Goal: Task Accomplishment & Management: Use online tool/utility

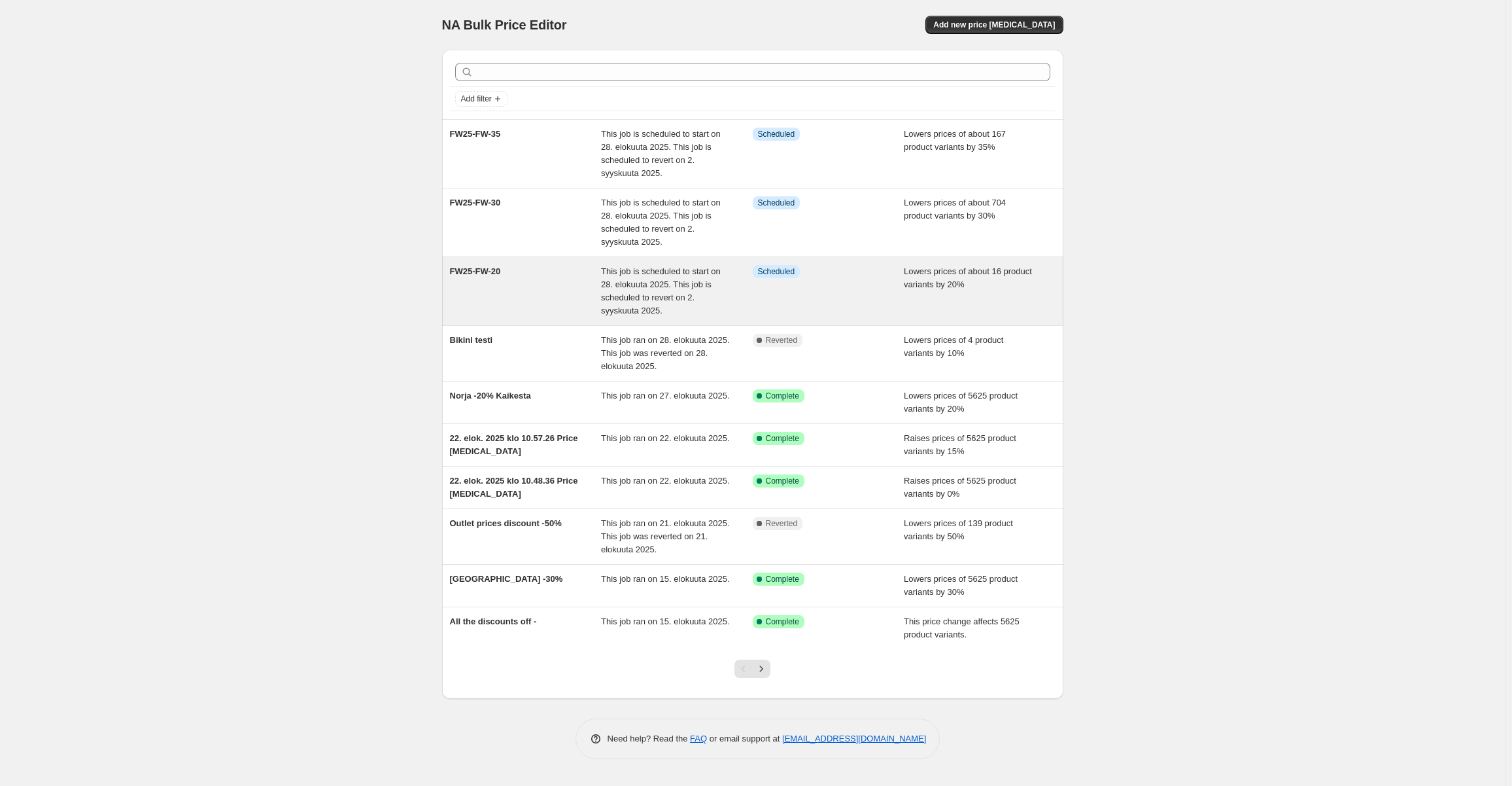
click at [638, 293] on span "This job is scheduled to start on 28. elokuuta 2025. This job is scheduled to r…" at bounding box center [660, 291] width 119 height 49
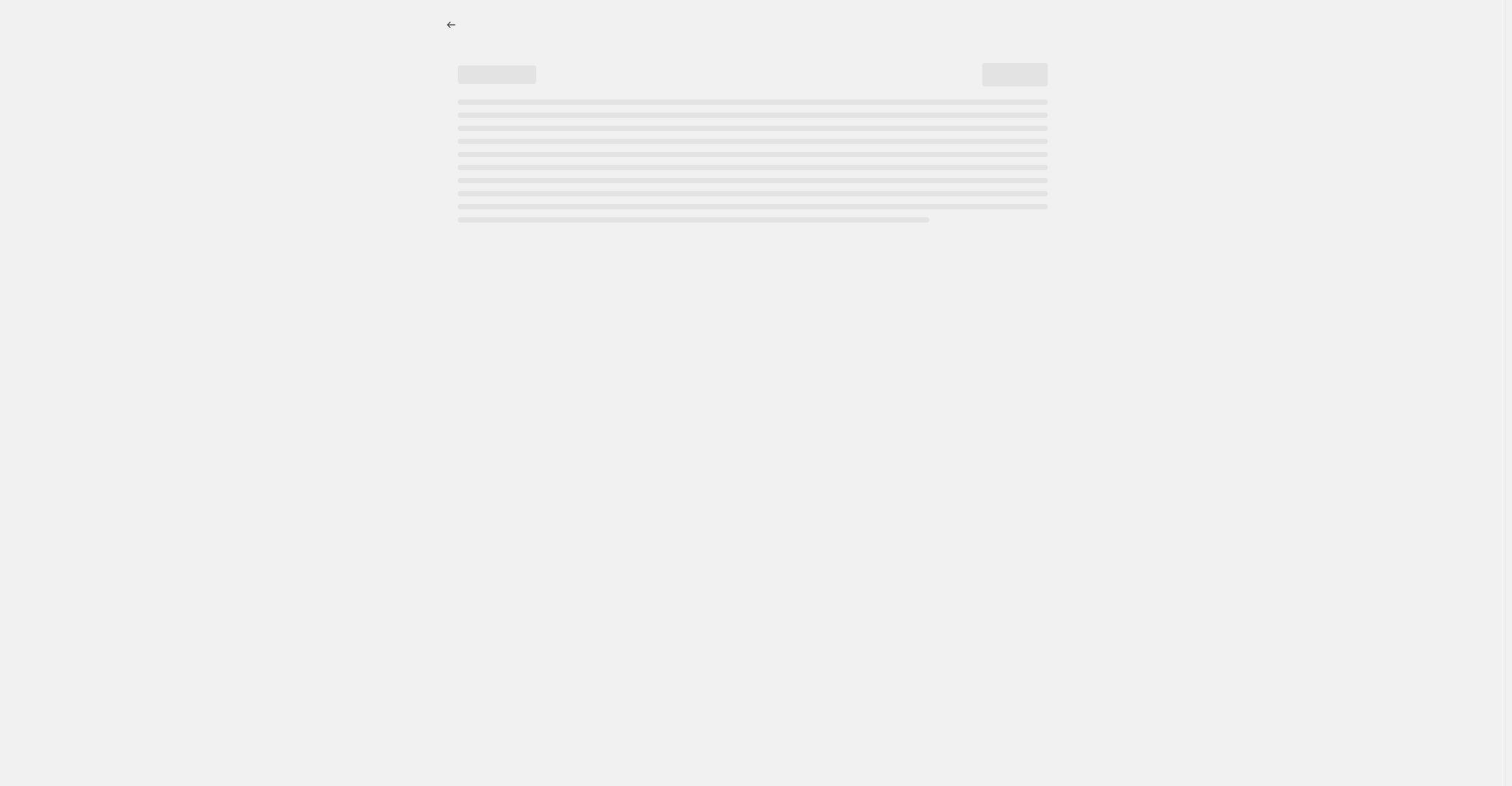
select select "percentage"
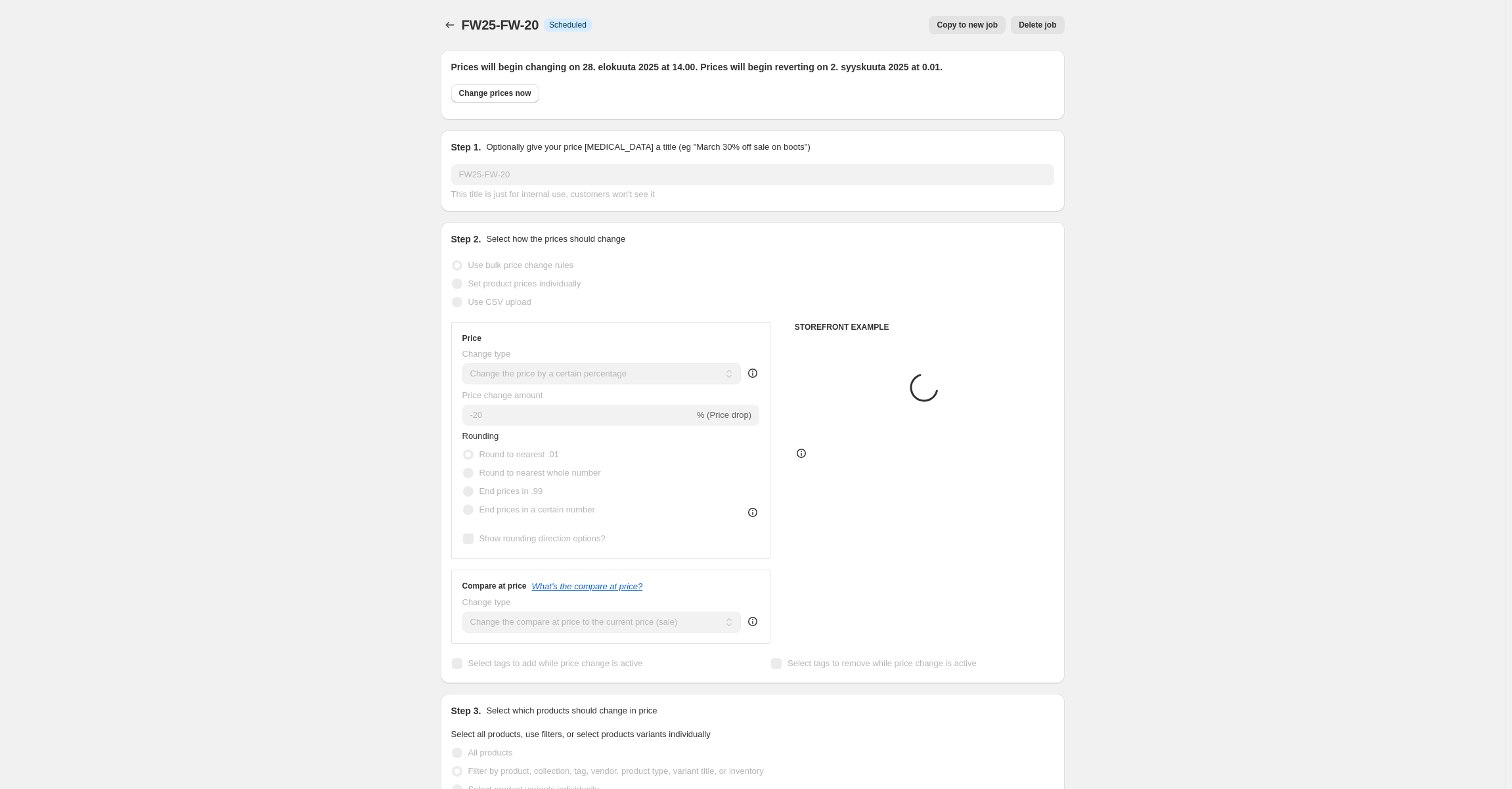
select select "tag"
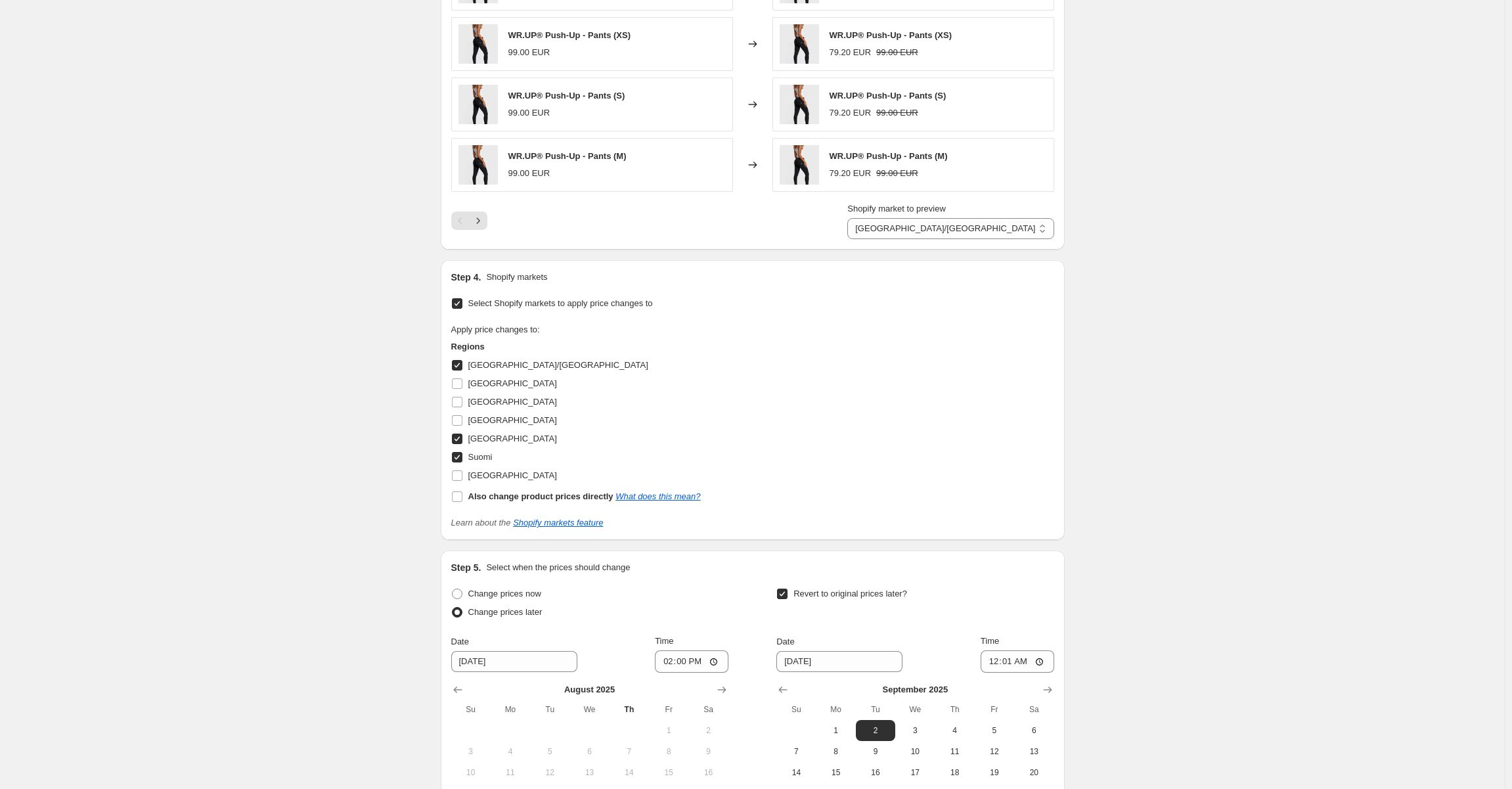
scroll to position [1303, 0]
